Goal: Find specific page/section: Find specific page/section

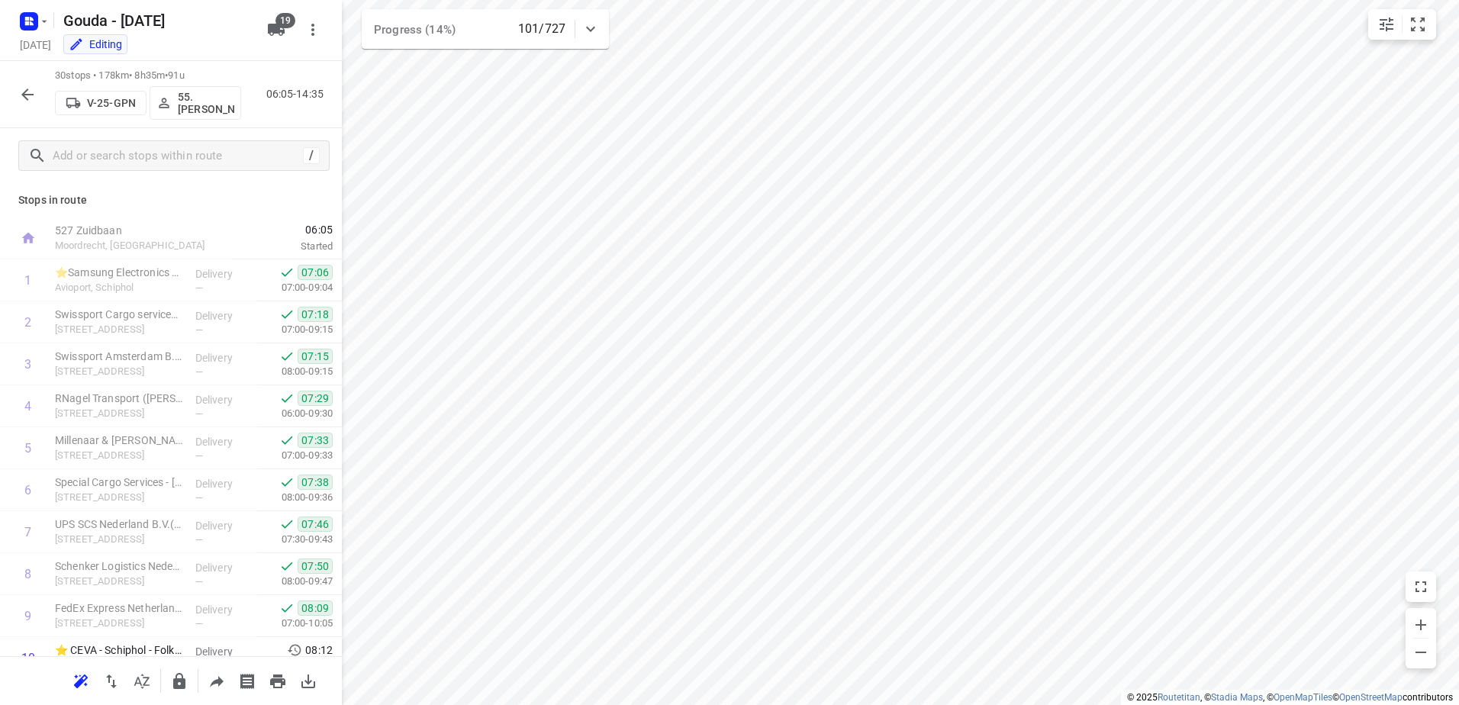
scroll to position [904, 0]
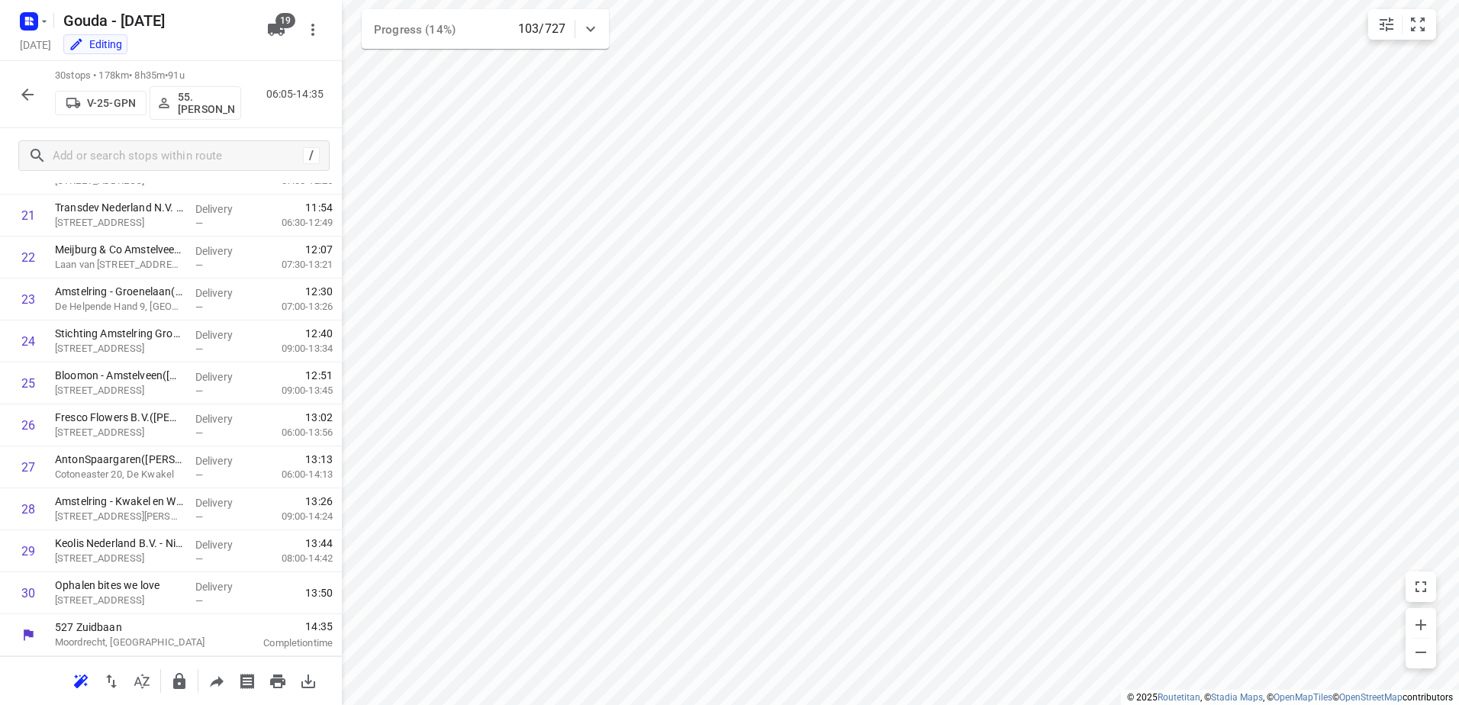
click at [24, 87] on icon "button" at bounding box center [27, 94] width 18 height 18
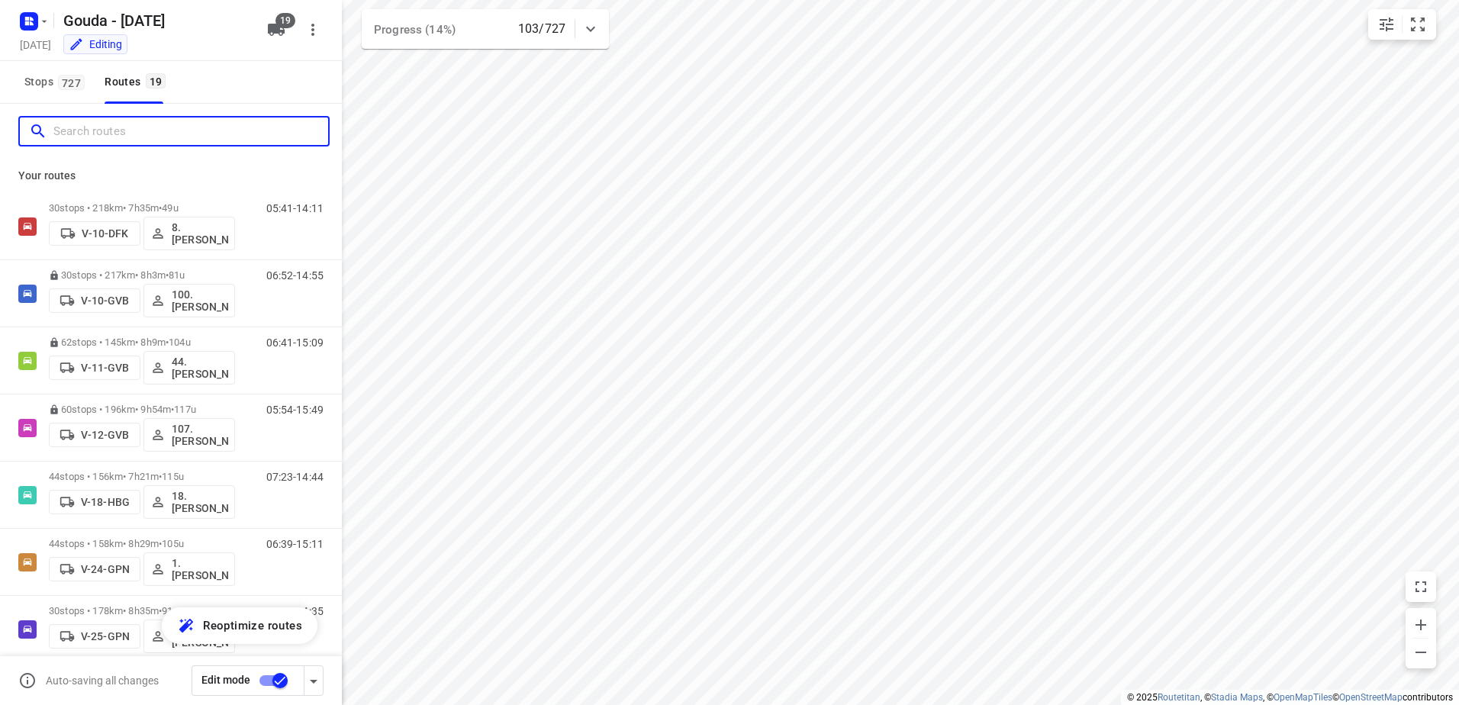
click at [100, 124] on input "Search routes" at bounding box center [190, 132] width 275 height 24
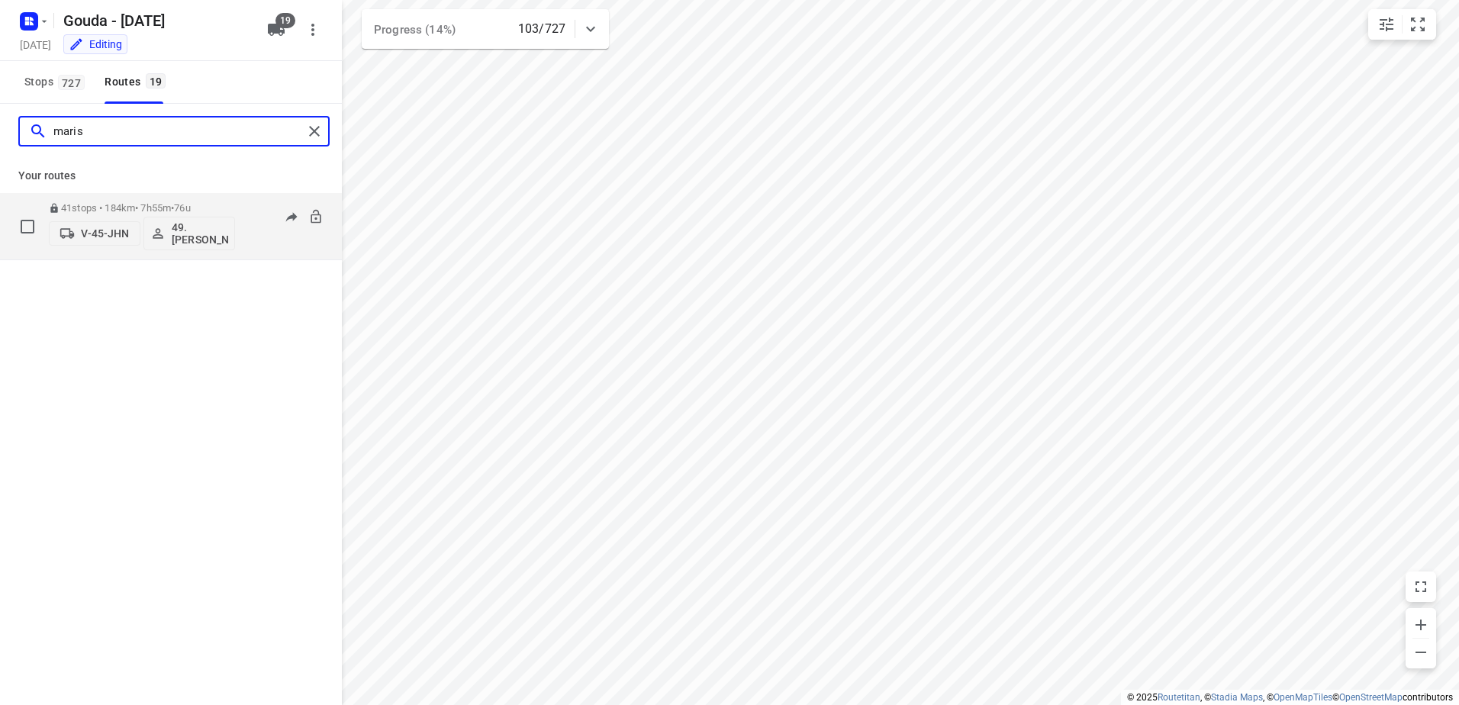
type input "maris"
click at [174, 202] on span "•" at bounding box center [172, 207] width 3 height 11
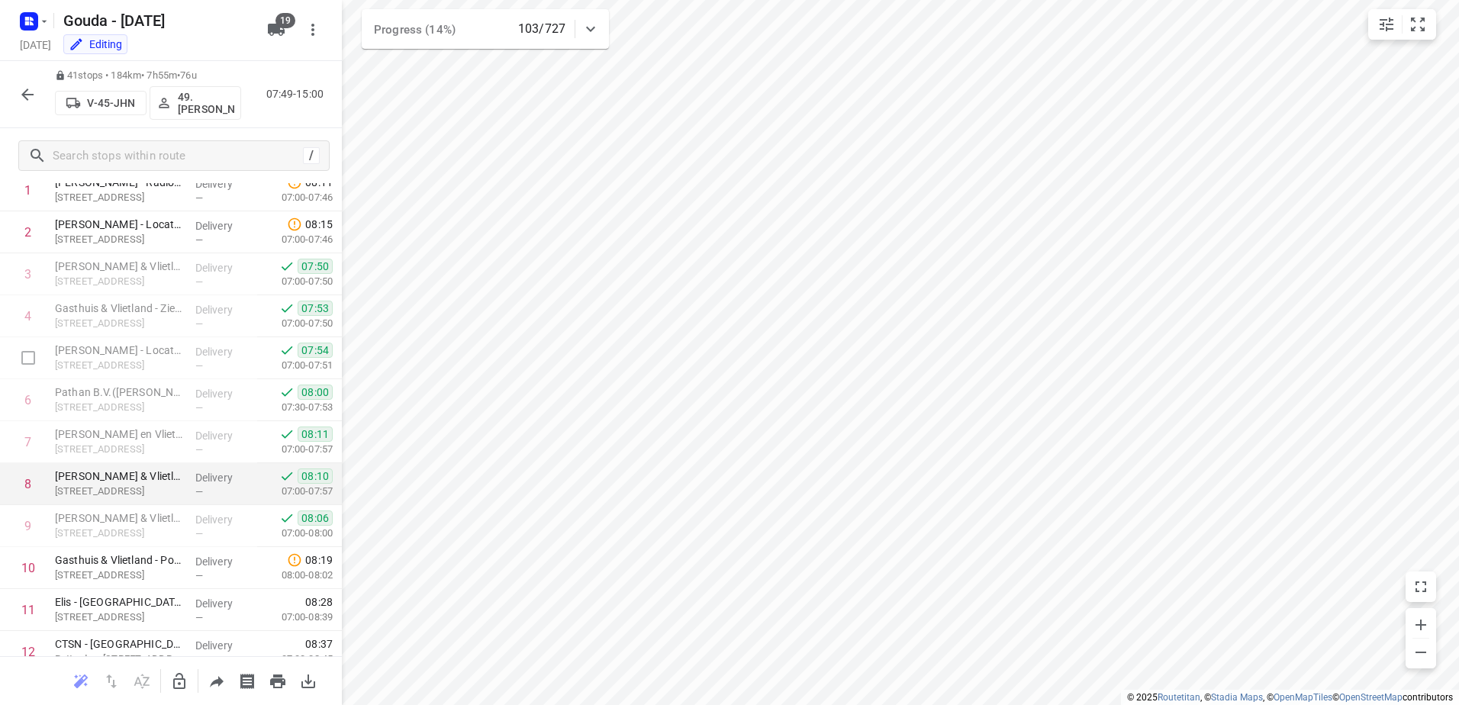
scroll to position [153, 0]
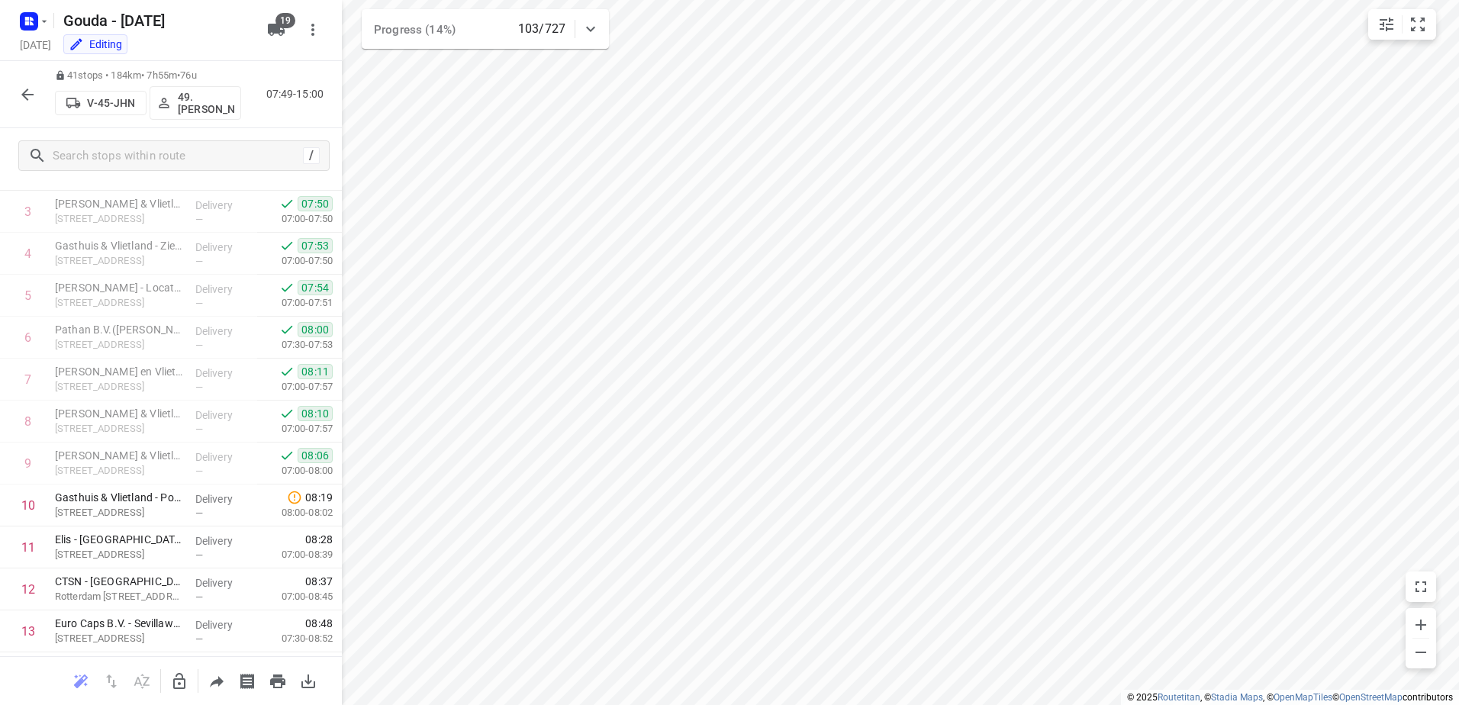
click at [32, 102] on icon "button" at bounding box center [27, 94] width 18 height 18
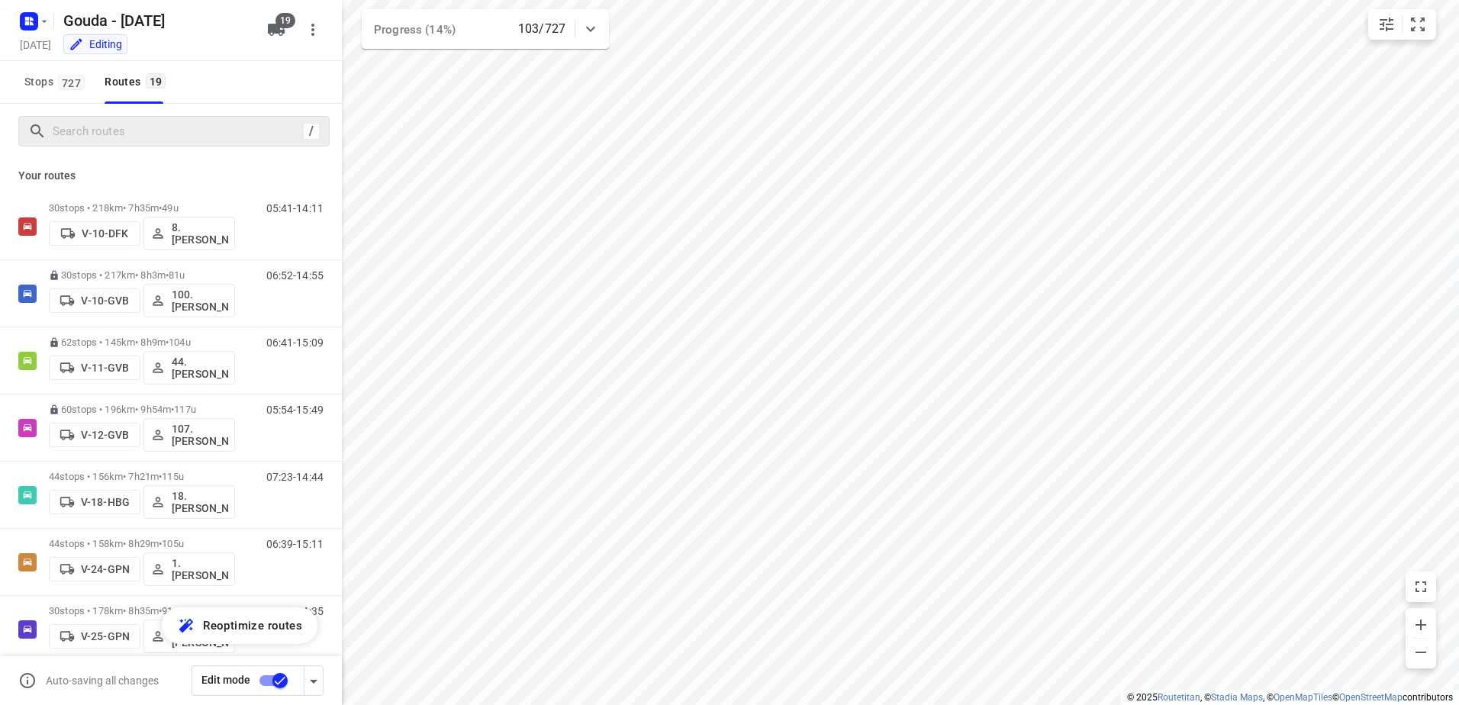
click at [85, 145] on div "/" at bounding box center [173, 131] width 311 height 31
click at [114, 134] on input "Search routes" at bounding box center [190, 132] width 275 height 24
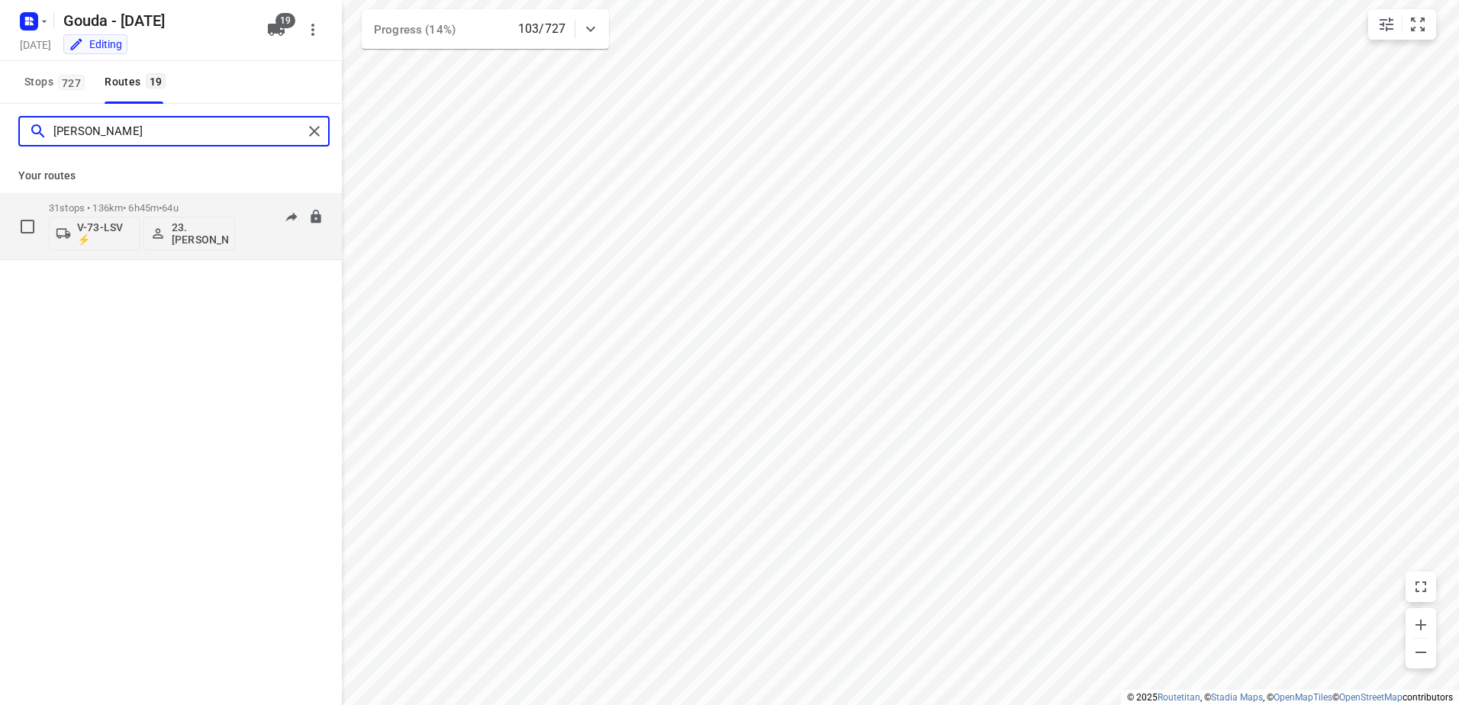
type input "[PERSON_NAME]"
click at [184, 198] on div "31 stops • 136km • 6h45m • 64u V-73-LSV ⚡ 23.[PERSON_NAME]" at bounding box center [142, 226] width 186 height 63
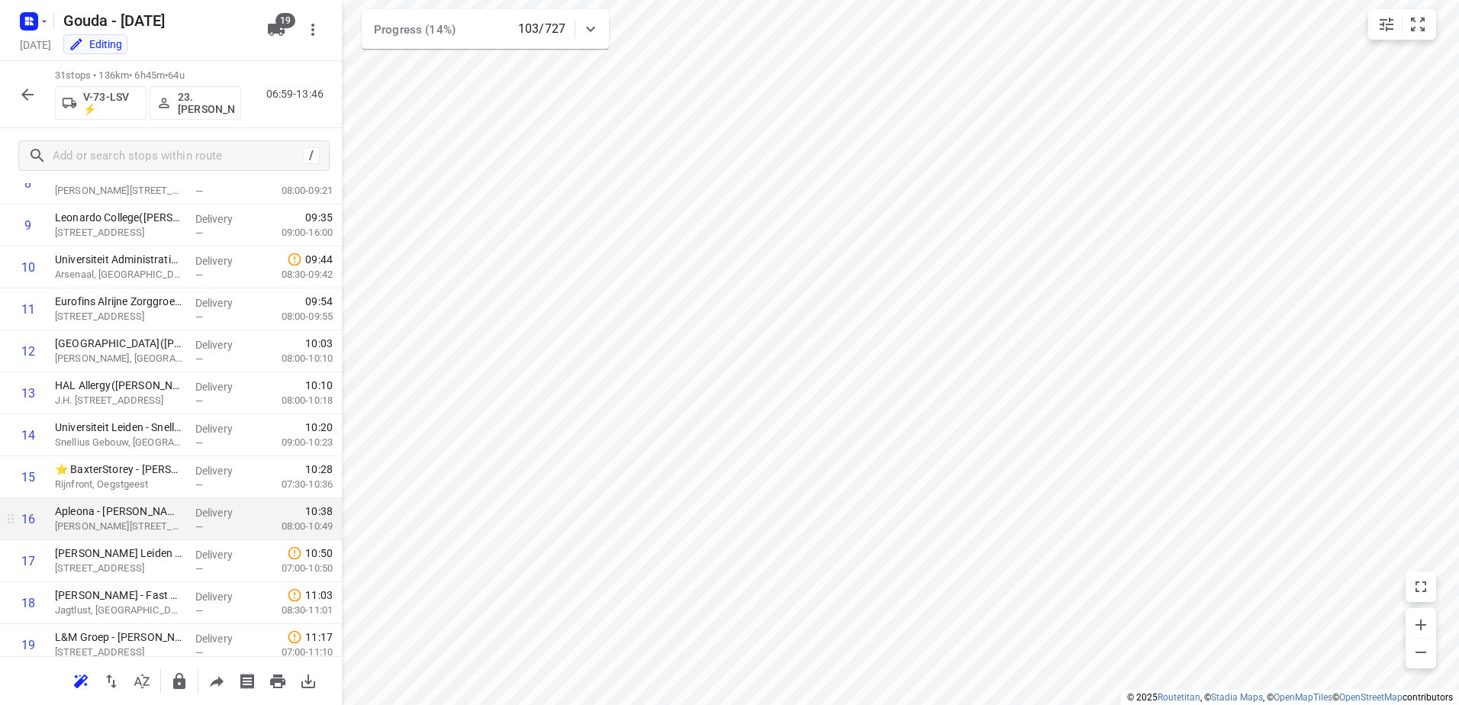
scroll to position [336, 0]
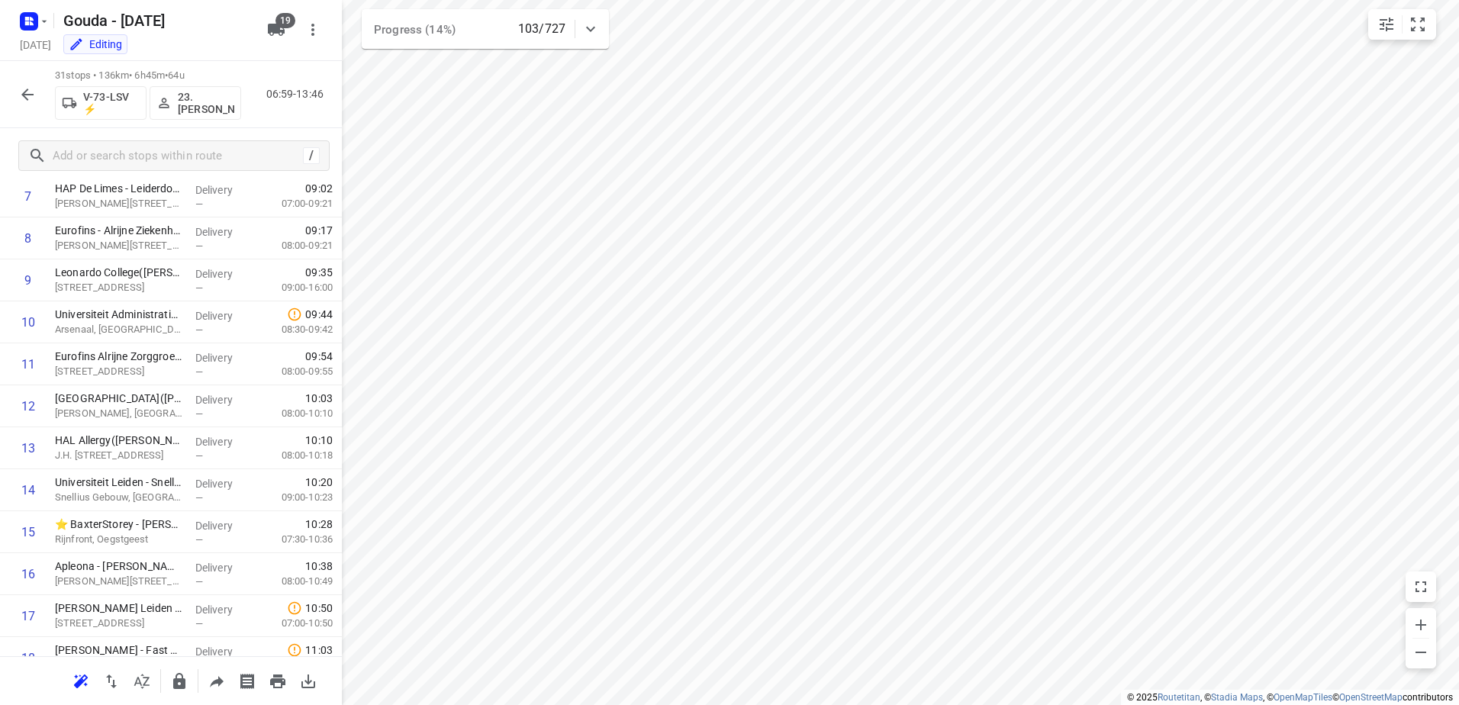
click at [32, 95] on icon "button" at bounding box center [27, 94] width 18 height 18
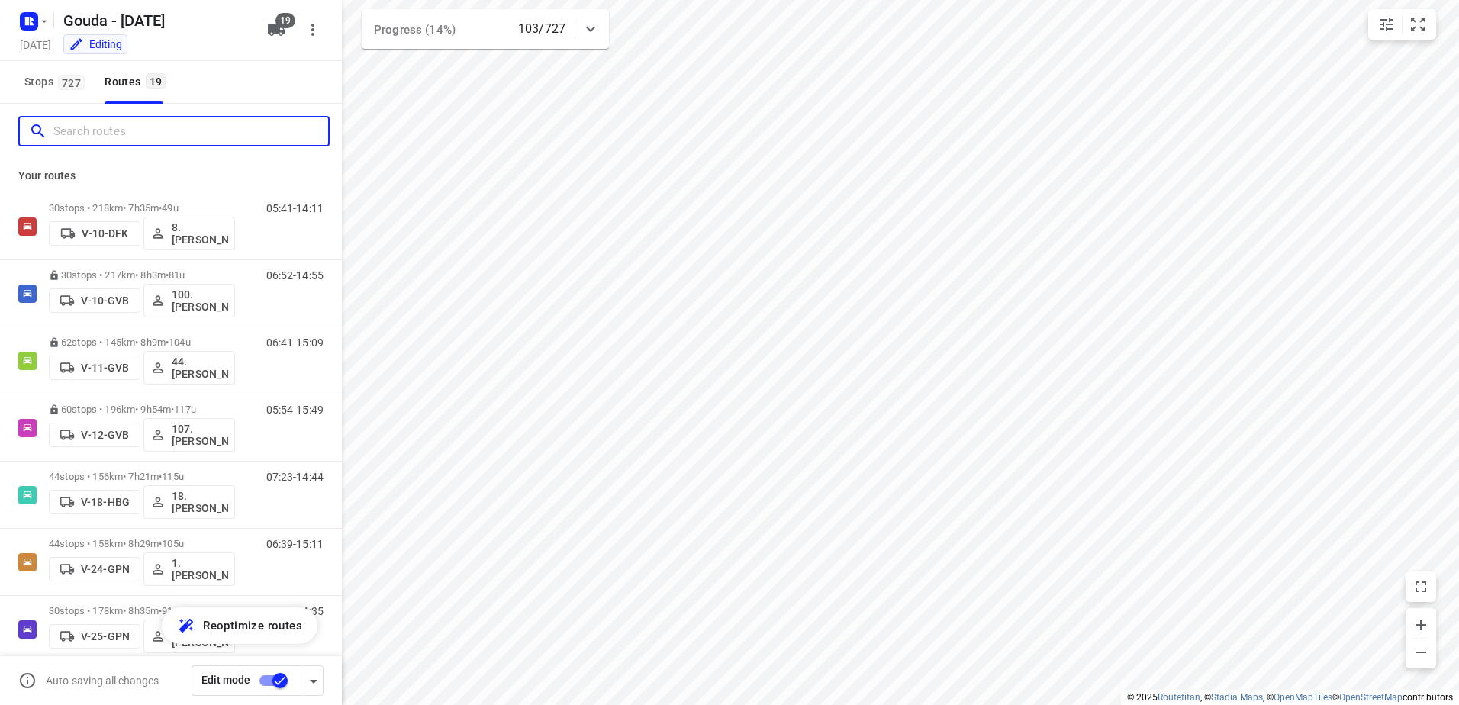
drag, startPoint x: 65, startPoint y: 127, endPoint x: 203, endPoint y: 102, distance: 140.4
click at [66, 126] on input "Search routes" at bounding box center [190, 132] width 275 height 24
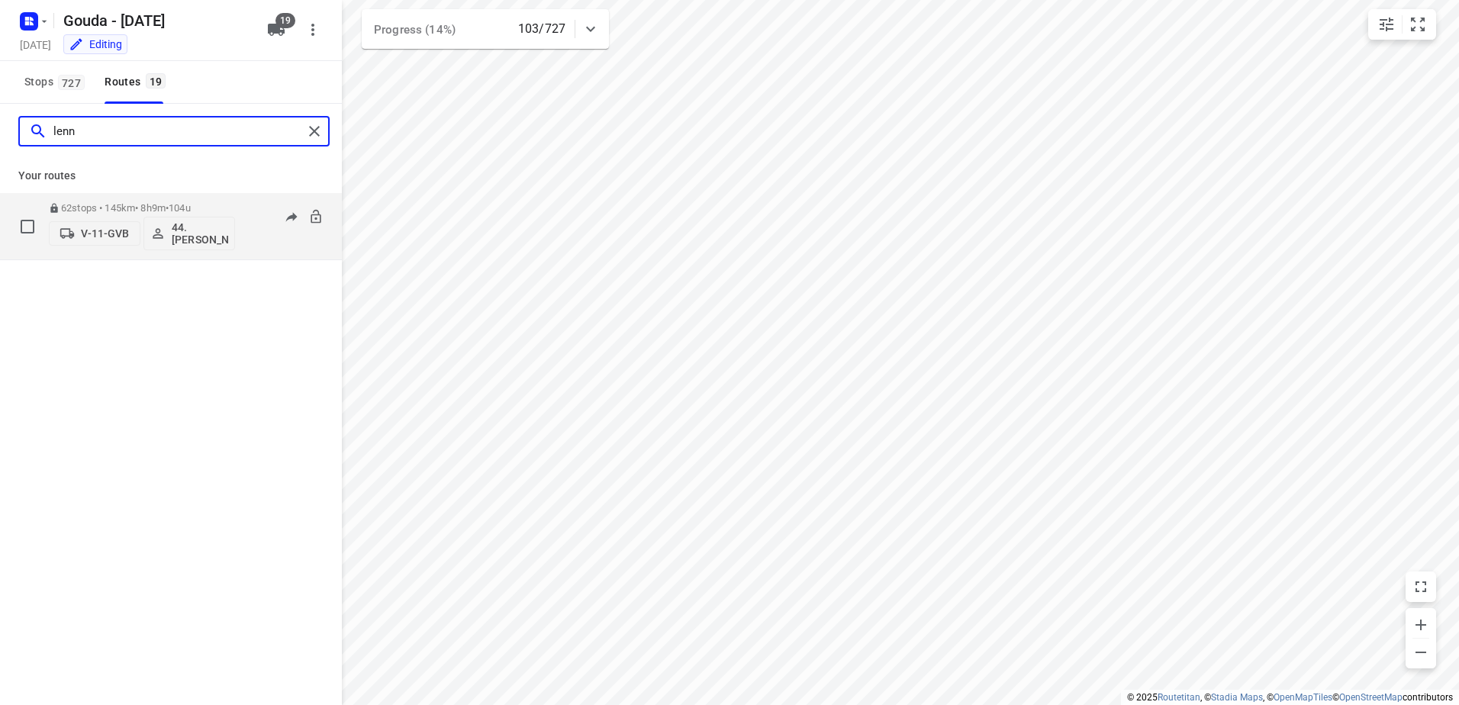
type input "lenn"
click at [141, 207] on p "62 stops • 145km • 8h9m • 104u" at bounding box center [142, 207] width 186 height 11
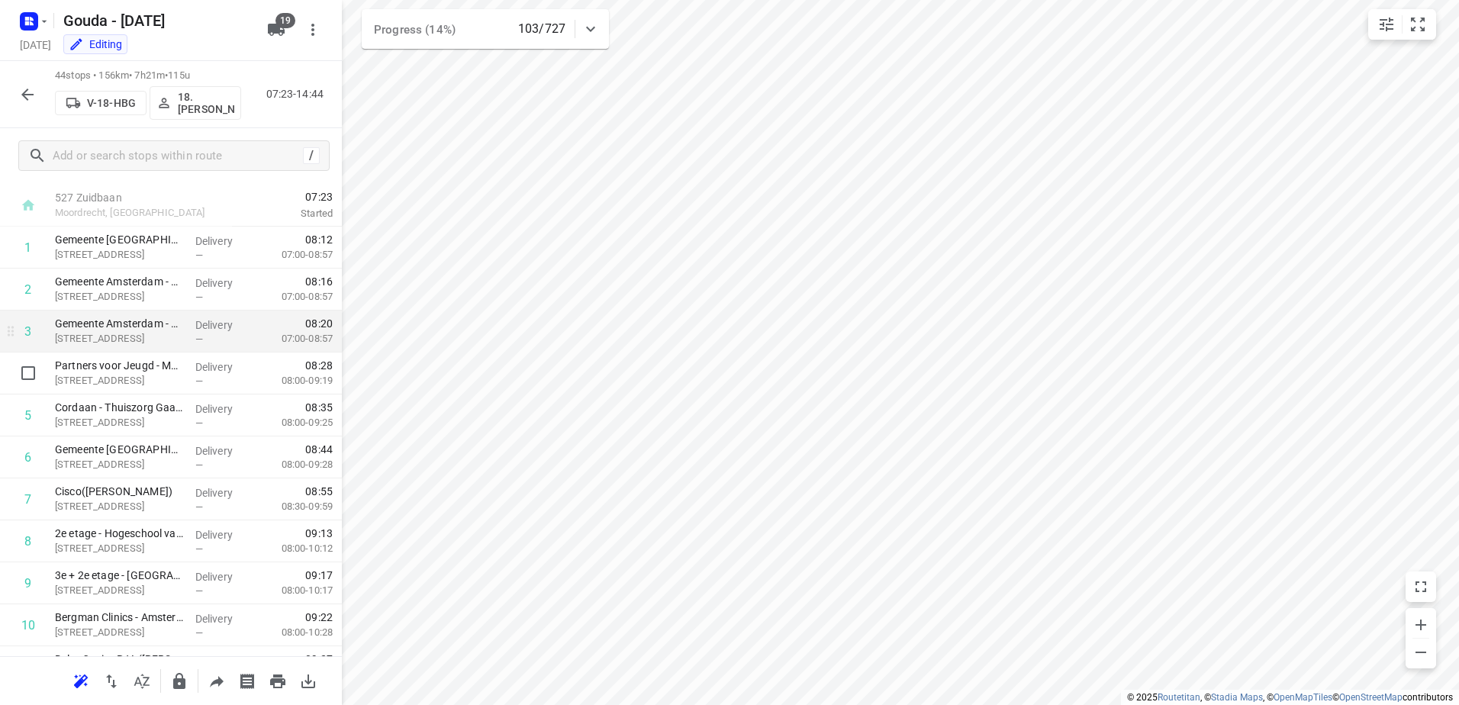
scroll to position [0, 0]
